Goal: Task Accomplishment & Management: Manage account settings

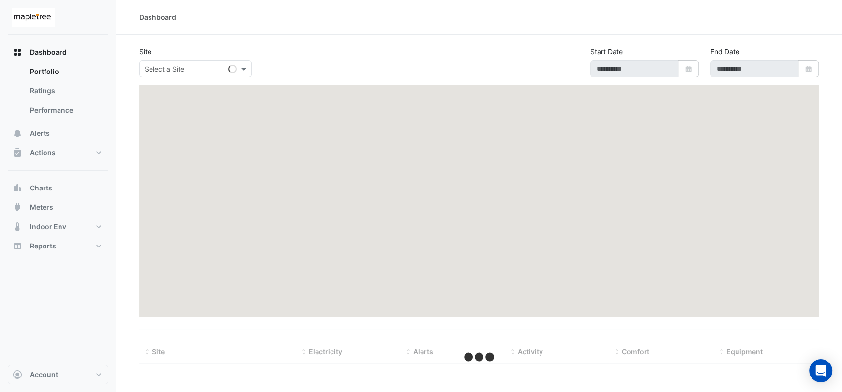
type input "**********"
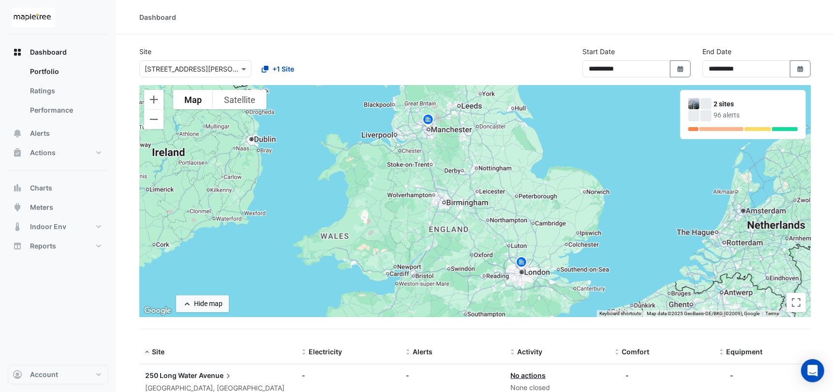
click at [433, 121] on img at bounding box center [427, 121] width 15 height 17
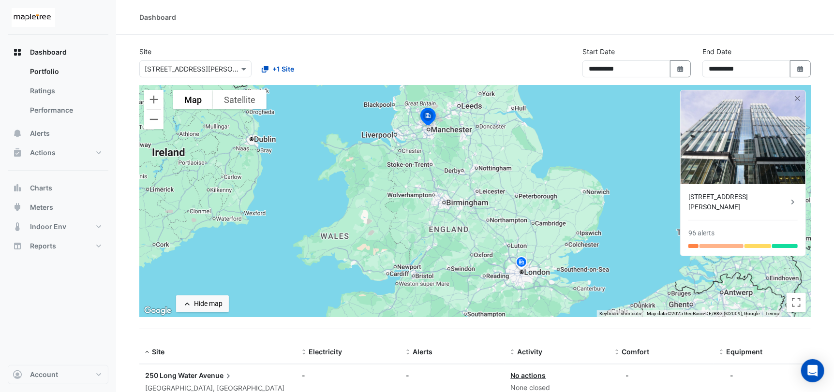
click at [718, 192] on div "[STREET_ADDRESS][PERSON_NAME]" at bounding box center [738, 202] width 100 height 20
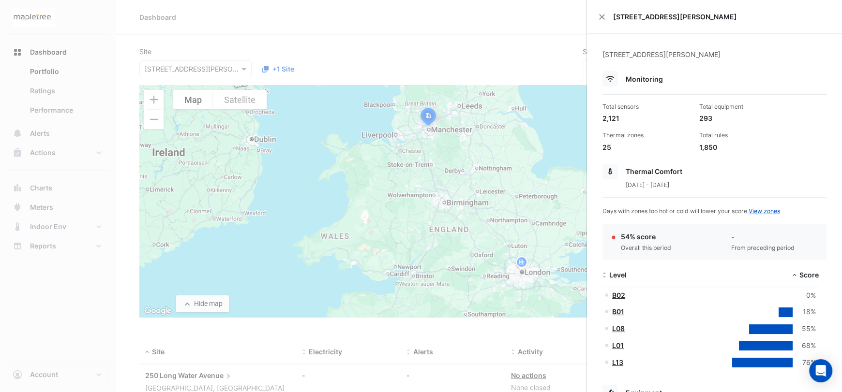
click at [73, 290] on ngb-offcanvas-backdrop at bounding box center [421, 196] width 842 height 392
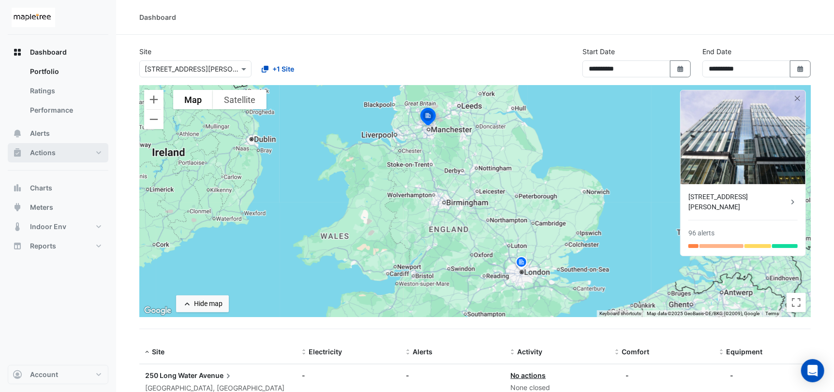
click at [45, 155] on span "Actions" at bounding box center [43, 153] width 26 height 10
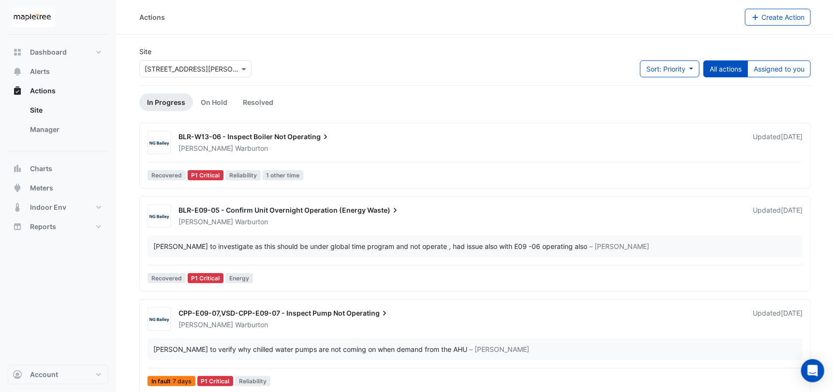
click at [371, 213] on span "Waste)" at bounding box center [383, 211] width 33 height 10
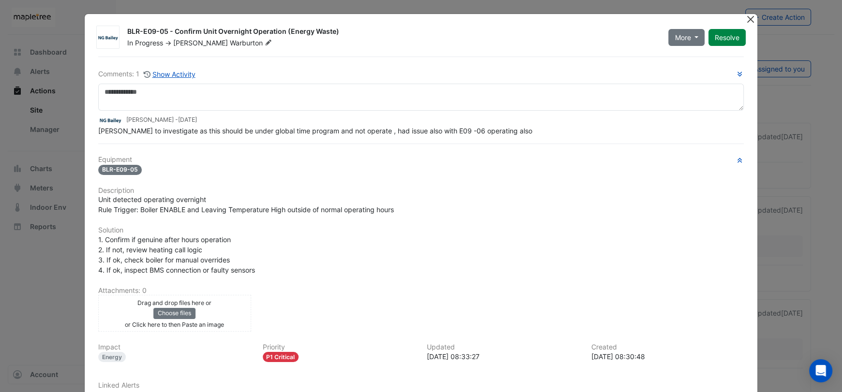
click at [745, 20] on button "Close" at bounding box center [750, 19] width 10 height 10
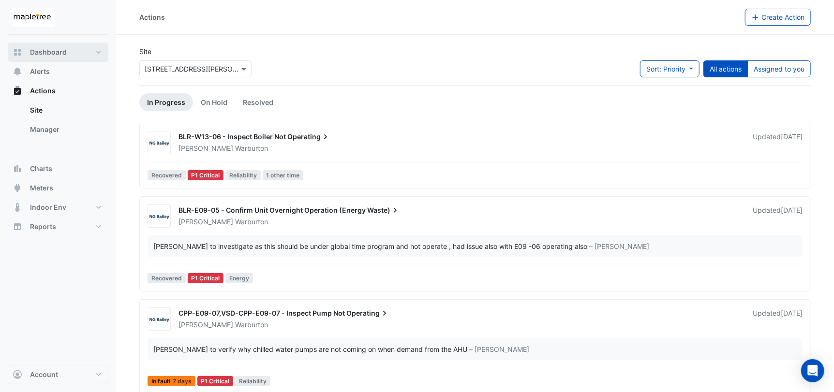
click at [58, 50] on span "Dashboard" at bounding box center [48, 52] width 37 height 10
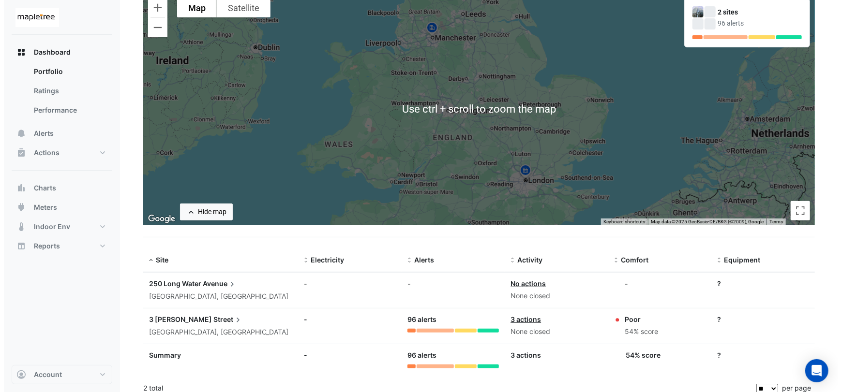
scroll to position [100, 0]
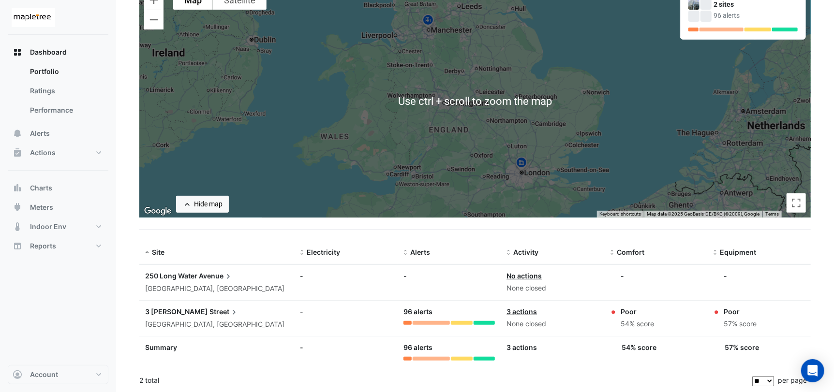
click at [252, 307] on div "3 [PERSON_NAME] Street" at bounding box center [216, 312] width 143 height 11
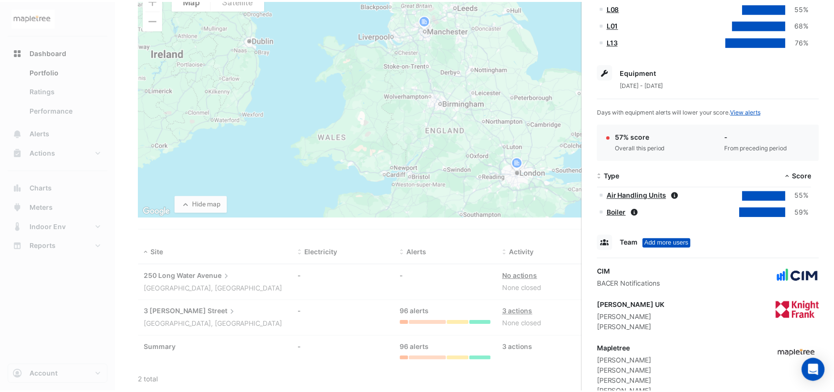
scroll to position [295, 0]
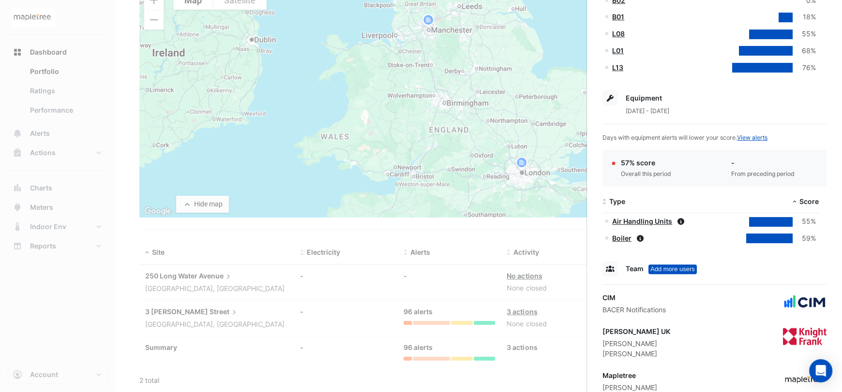
click at [223, 252] on ngb-offcanvas-backdrop at bounding box center [421, 196] width 842 height 392
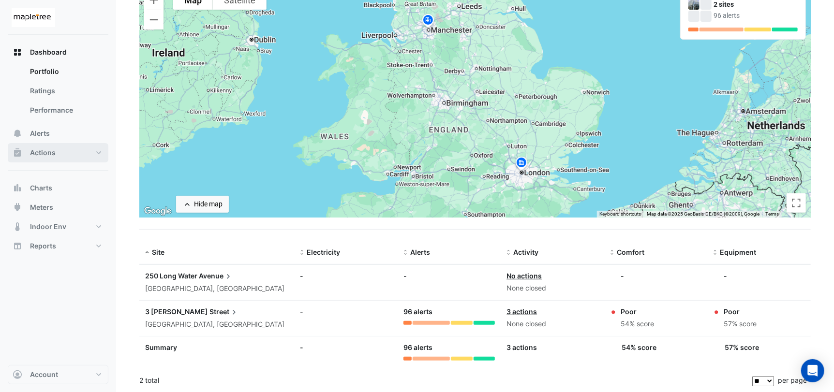
click at [51, 155] on span "Actions" at bounding box center [43, 153] width 26 height 10
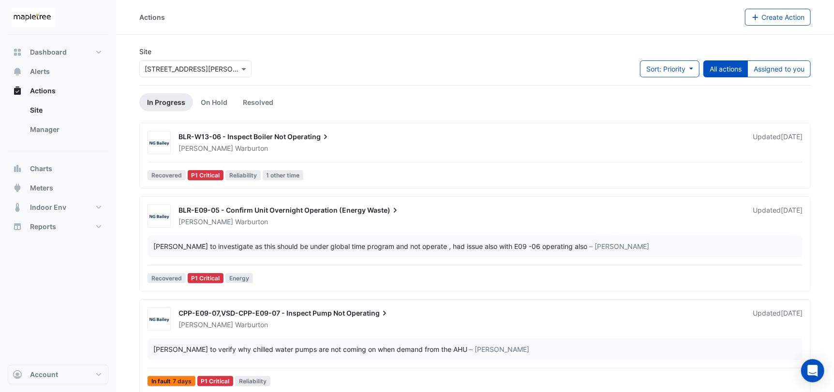
click at [90, 308] on div "Dashboard Portfolio Ratings Performance Alerts Actions Site Manager Charts" at bounding box center [58, 200] width 101 height 330
click at [682, 69] on span "Sort: Priority" at bounding box center [665, 69] width 39 height 8
click at [593, 46] on div "Site × [STREET_ADDRESS][PERSON_NAME] Sort: Priority All actions Assigned to you" at bounding box center [474, 65] width 683 height 39
click at [247, 104] on link "Resolved" at bounding box center [258, 102] width 46 height 18
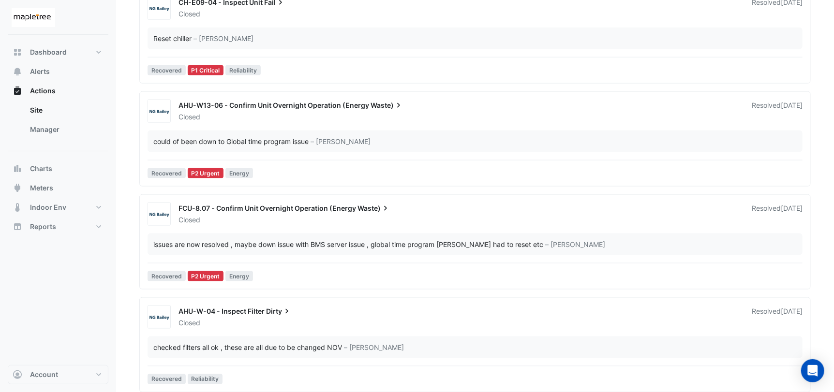
scroll to position [753, 0]
